Goal: Task Accomplishment & Management: Manage account settings

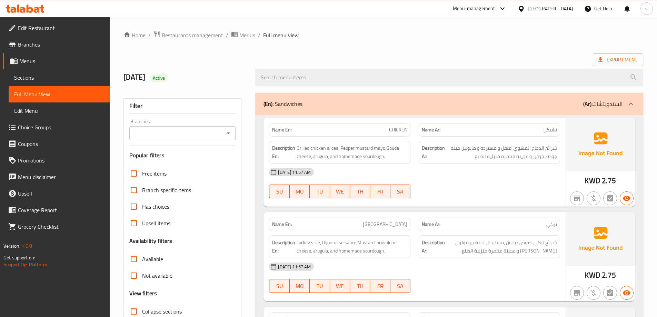
scroll to position [1909, 0]
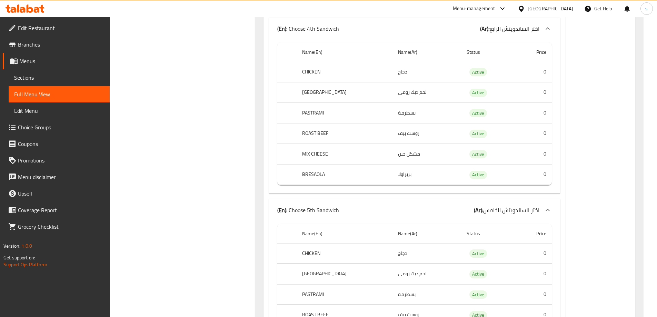
scroll to position [1495, 0]
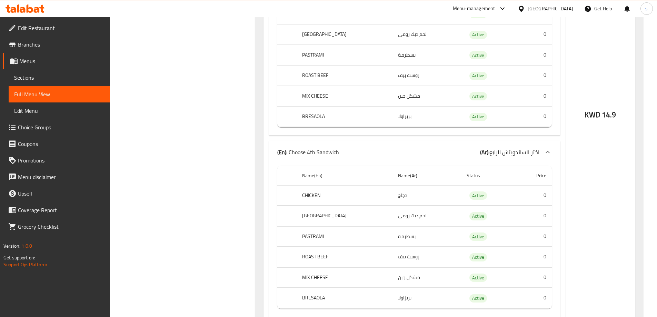
click at [571, 9] on div "Kuwait" at bounding box center [551, 9] width 46 height 8
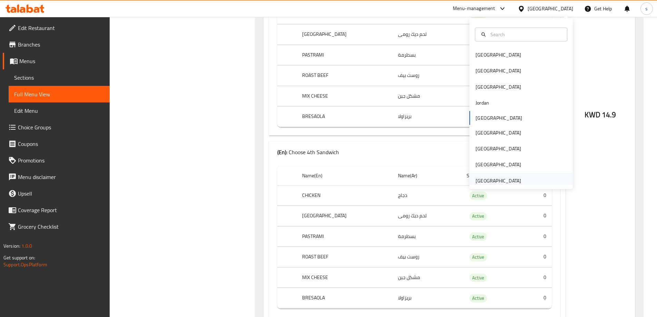
click at [511, 179] on div "[GEOGRAPHIC_DATA]" at bounding box center [499, 181] width 46 height 8
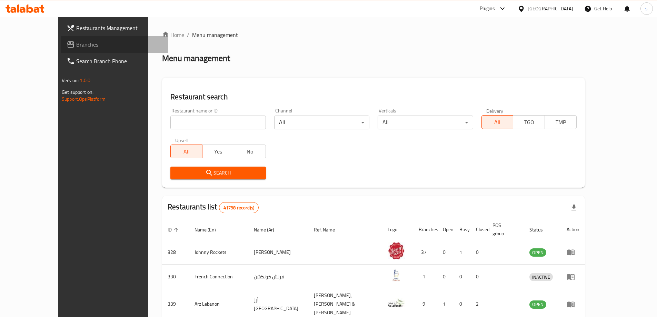
click at [76, 48] on span "Branches" at bounding box center [119, 44] width 86 height 8
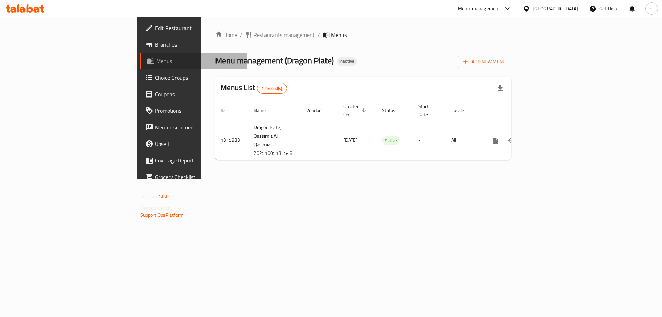
click at [156, 63] on span "Menus" at bounding box center [199, 61] width 86 height 8
click at [506, 59] on span "Add New Menu" at bounding box center [485, 62] width 42 height 9
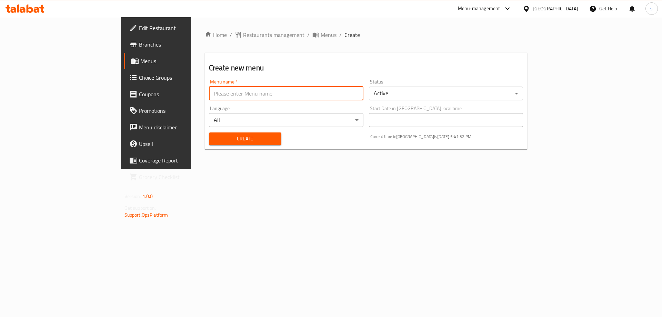
click at [328, 95] on input "text" at bounding box center [286, 94] width 155 height 14
type input "[DATE]"
click at [233, 134] on button "Create" at bounding box center [245, 138] width 72 height 13
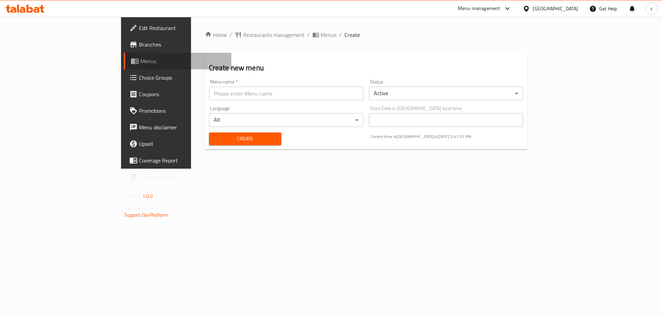
click at [140, 63] on span "Menus" at bounding box center [183, 61] width 86 height 8
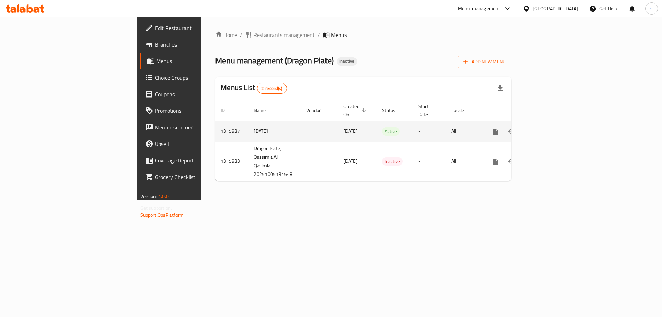
click at [549, 127] on icon "enhanced table" at bounding box center [545, 131] width 8 height 8
